Goal: Task Accomplishment & Management: Use online tool/utility

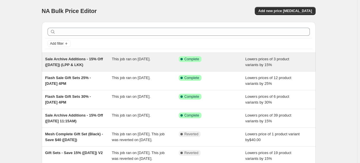
click at [93, 58] on span "Sale Archive Additions - 15% Off ([DATE]) (LPP & LKK)" at bounding box center [74, 62] width 58 height 10
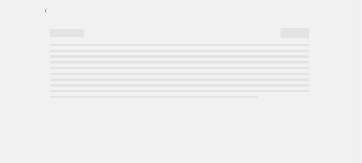
select select "percentage"
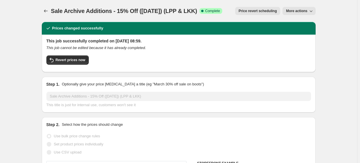
click at [306, 9] on span "More actions" at bounding box center [296, 11] width 21 height 5
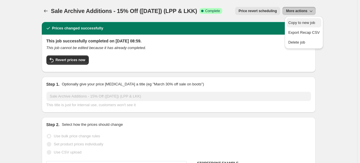
click at [299, 24] on span "Copy to new job" at bounding box center [301, 22] width 27 height 4
select select "percentage"
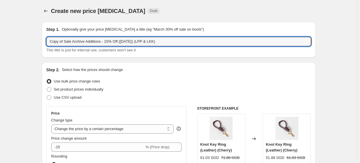
drag, startPoint x: 65, startPoint y: 42, endPoint x: 45, endPoint y: 37, distance: 20.7
click at [45, 37] on div "Step 1. Optionally give your price [MEDICAL_DATA] a title (eg "March 30% off sa…" at bounding box center [179, 40] width 274 height 36
drag, startPoint x: 133, startPoint y: 41, endPoint x: 124, endPoint y: 40, distance: 9.9
click at [124, 40] on input "Sale Archive Additions - 15% Off ([DATE]) (LPP & LKK)" at bounding box center [178, 41] width 264 height 9
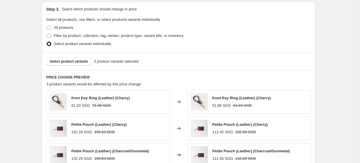
scroll to position [314, 0]
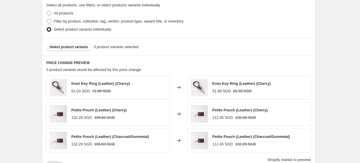
type input "Sale Archive Additions - 15% Off ([DATE]) (LMP)"
click at [72, 48] on span "Select product variants" at bounding box center [69, 47] width 38 height 5
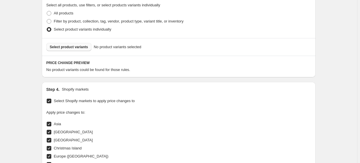
click at [79, 46] on span "Select product variants" at bounding box center [69, 47] width 38 height 5
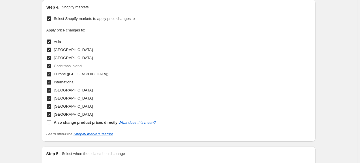
scroll to position [564, 0]
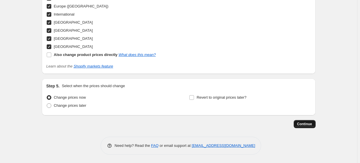
click at [314, 126] on button "Continue" at bounding box center [304, 124] width 22 height 8
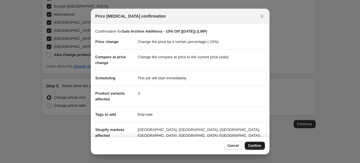
click at [256, 146] on span "Confirm" at bounding box center [254, 145] width 13 height 5
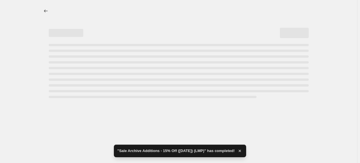
select select "percentage"
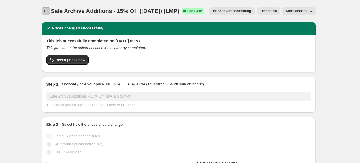
click at [47, 8] on icon "Price change jobs" at bounding box center [46, 11] width 6 height 6
